Goal: Task Accomplishment & Management: Manage account settings

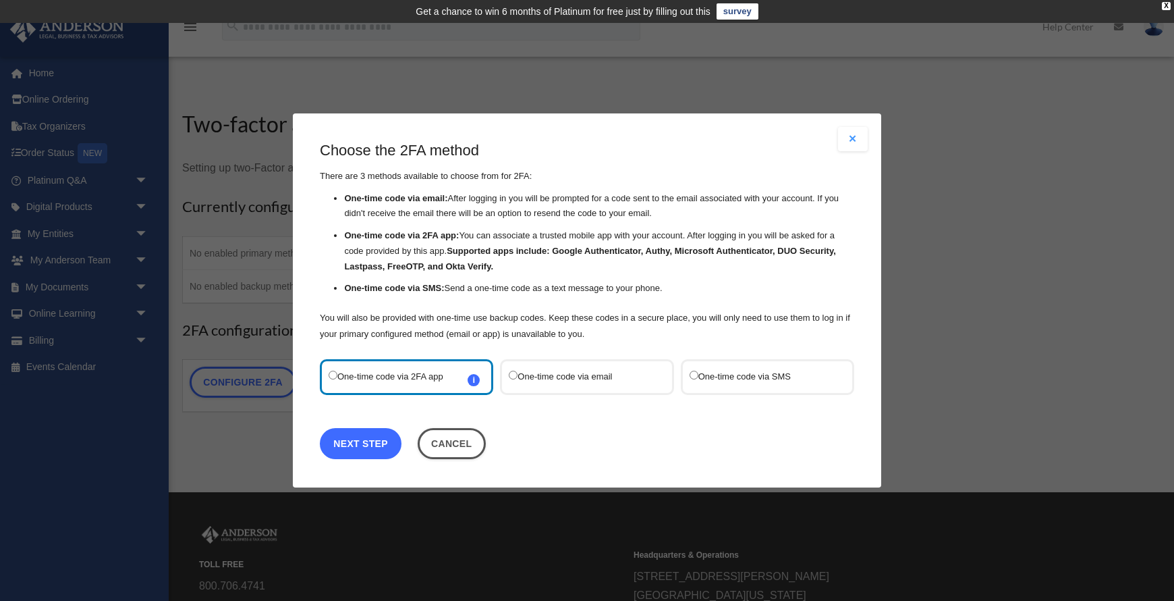
click at [366, 446] on link "Next Step" at bounding box center [361, 443] width 82 height 31
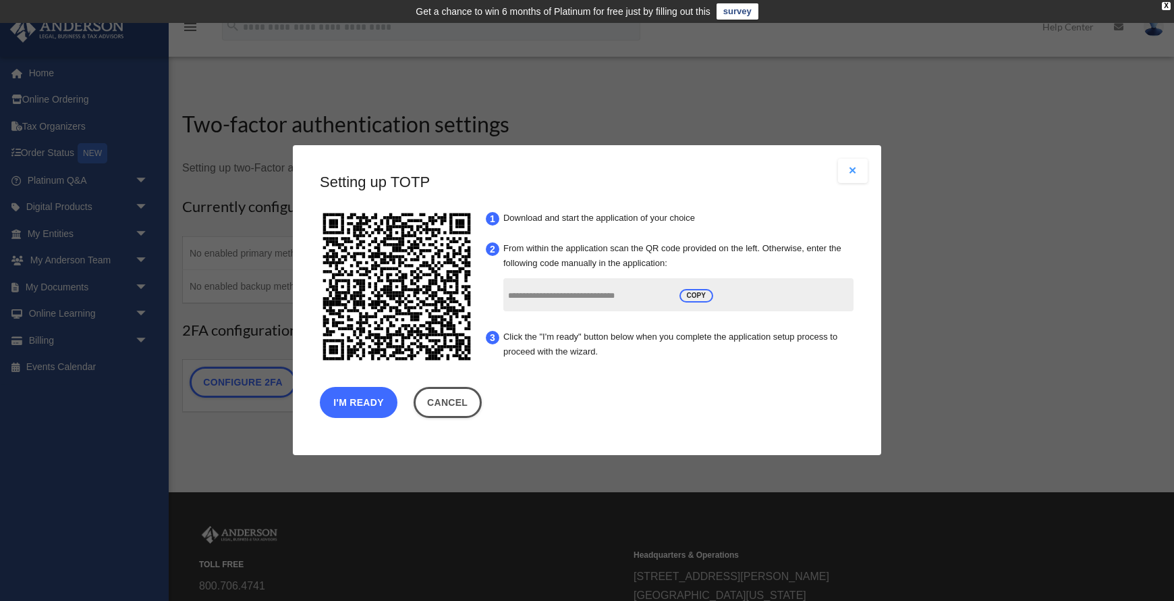
click at [362, 405] on button "I'm Ready" at bounding box center [359, 402] width 78 height 31
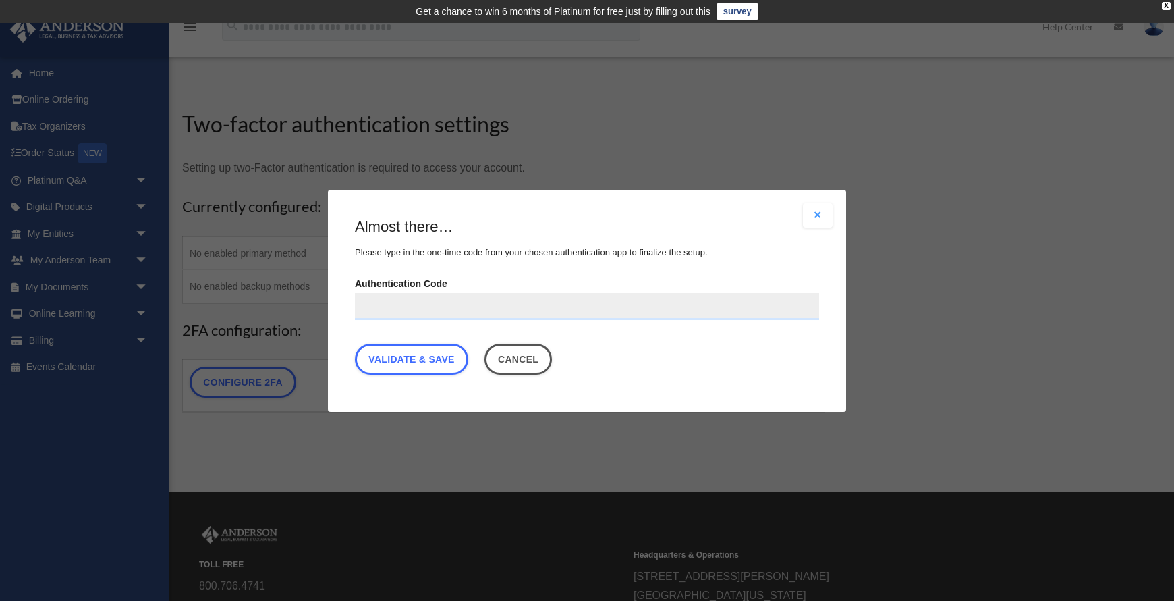
click at [470, 313] on input "Authentication Code" at bounding box center [587, 305] width 464 height 27
type input "******"
click at [414, 364] on link "Validate & Save" at bounding box center [411, 358] width 113 height 31
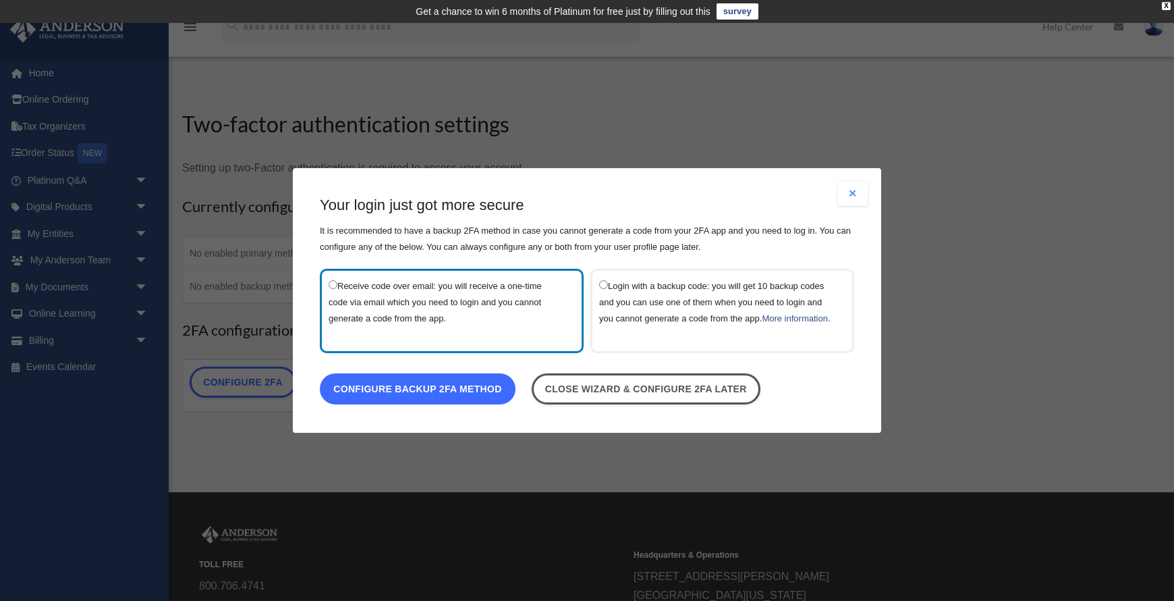
click at [430, 399] on link "Configure backup 2FA method" at bounding box center [418, 388] width 196 height 31
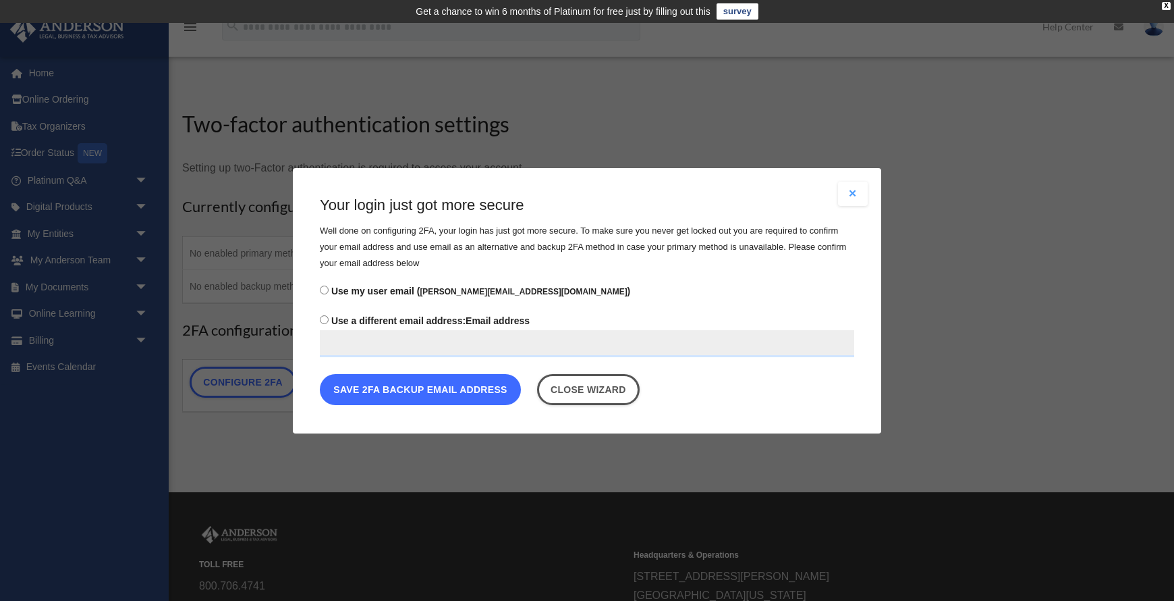
click at [439, 391] on button "Save 2FA backup email address" at bounding box center [420, 388] width 201 height 31
